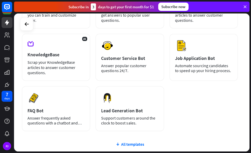
scroll to position [99, 0]
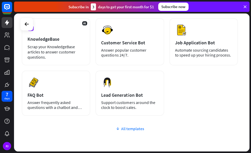
click at [127, 130] on div "All templates" at bounding box center [130, 128] width 216 height 5
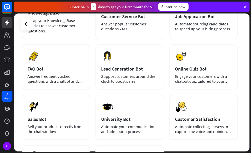
scroll to position [116, 0]
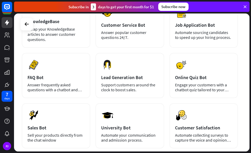
click at [244, 4] on icon at bounding box center [245, 6] width 5 height 5
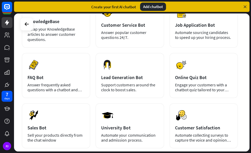
click at [245, 8] on icon at bounding box center [245, 6] width 5 height 5
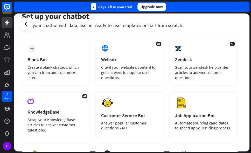
scroll to position [0, 0]
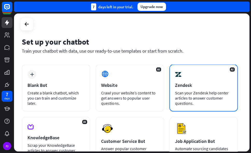
click at [190, 99] on div "Scan your Zendesk help center articles to answer customer questions." at bounding box center [203, 98] width 57 height 16
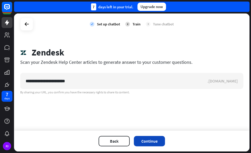
type input "**********"
click at [149, 142] on button "Continue" at bounding box center [149, 141] width 31 height 10
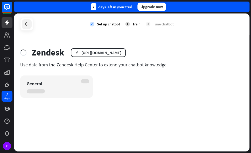
click at [25, 22] on icon at bounding box center [27, 24] width 6 height 6
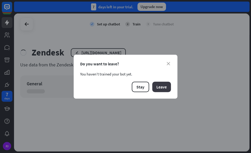
click at [162, 87] on button "Leave" at bounding box center [161, 87] width 19 height 10
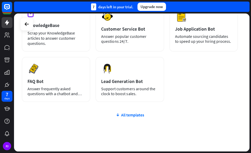
scroll to position [125, 0]
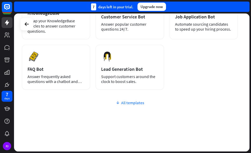
click at [133, 101] on div "All templates" at bounding box center [130, 102] width 216 height 5
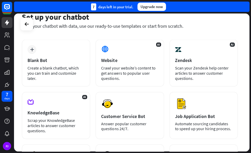
scroll to position [0, 0]
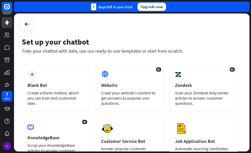
click at [6, 146] on div "PJ" at bounding box center [7, 146] width 8 height 8
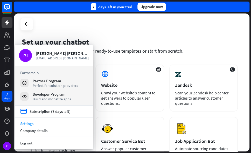
click at [29, 124] on link "Settings" at bounding box center [54, 123] width 78 height 7
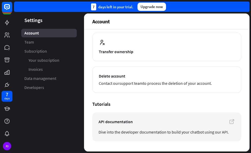
scroll to position [114, 0]
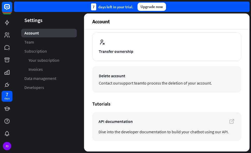
click at [118, 83] on span "Contact our support team to process the deletion of your account." at bounding box center [167, 83] width 136 height 6
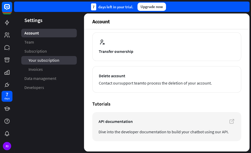
click at [48, 63] on span "Your subscription" at bounding box center [44, 60] width 31 height 5
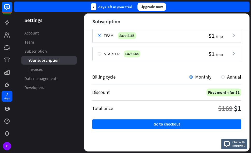
scroll to position [81, 0]
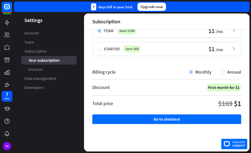
click at [233, 144] on span "support" at bounding box center [238, 145] width 13 height 5
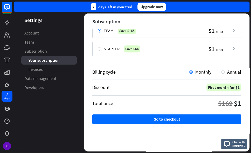
click at [6, 146] on div "PJ" at bounding box center [7, 146] width 8 height 8
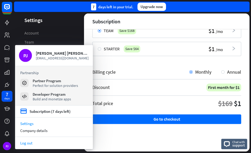
click at [24, 144] on link "Log out" at bounding box center [54, 143] width 78 height 7
